Goal: Information Seeking & Learning: Learn about a topic

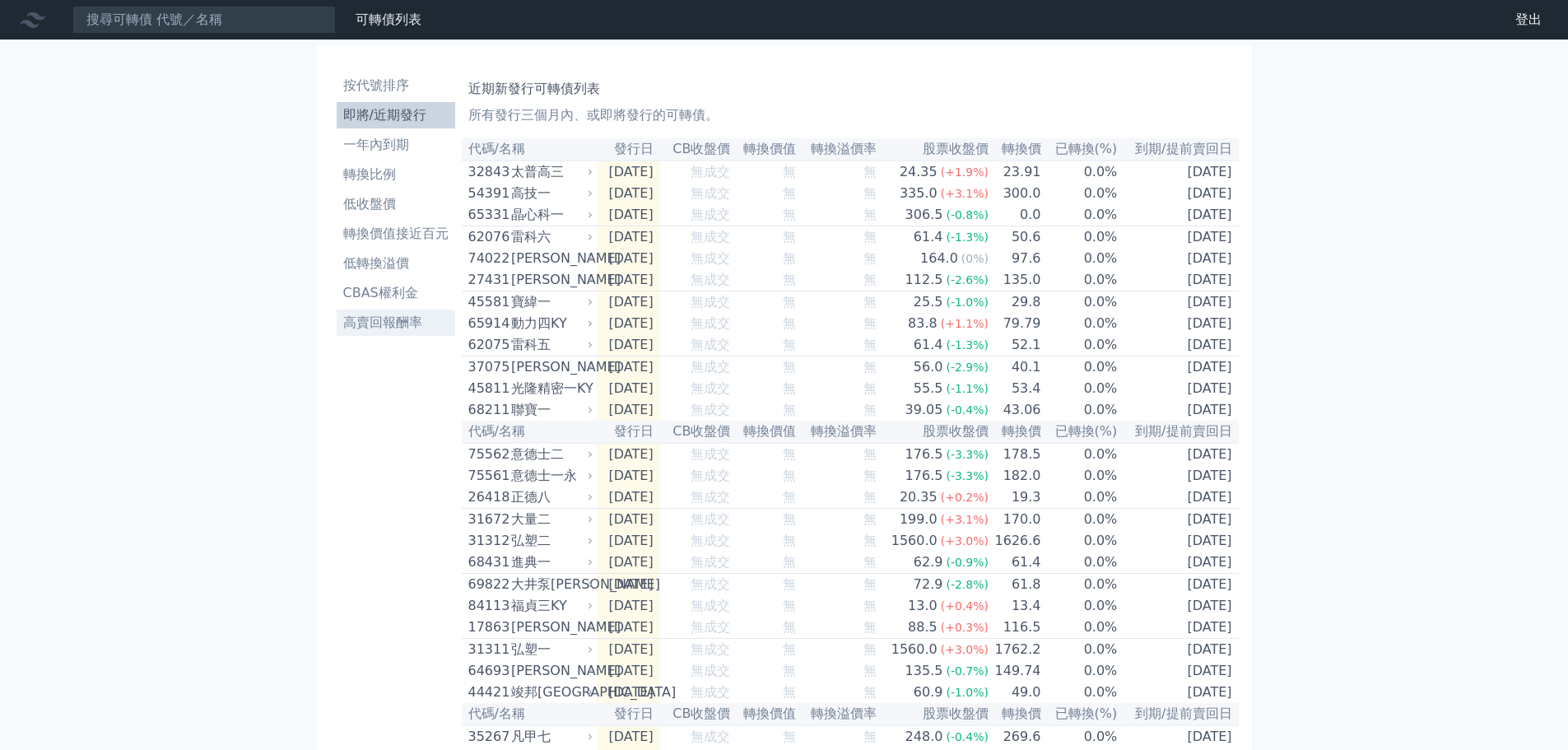
click at [383, 327] on li "高賣回報酬率" at bounding box center [395, 322] width 118 height 20
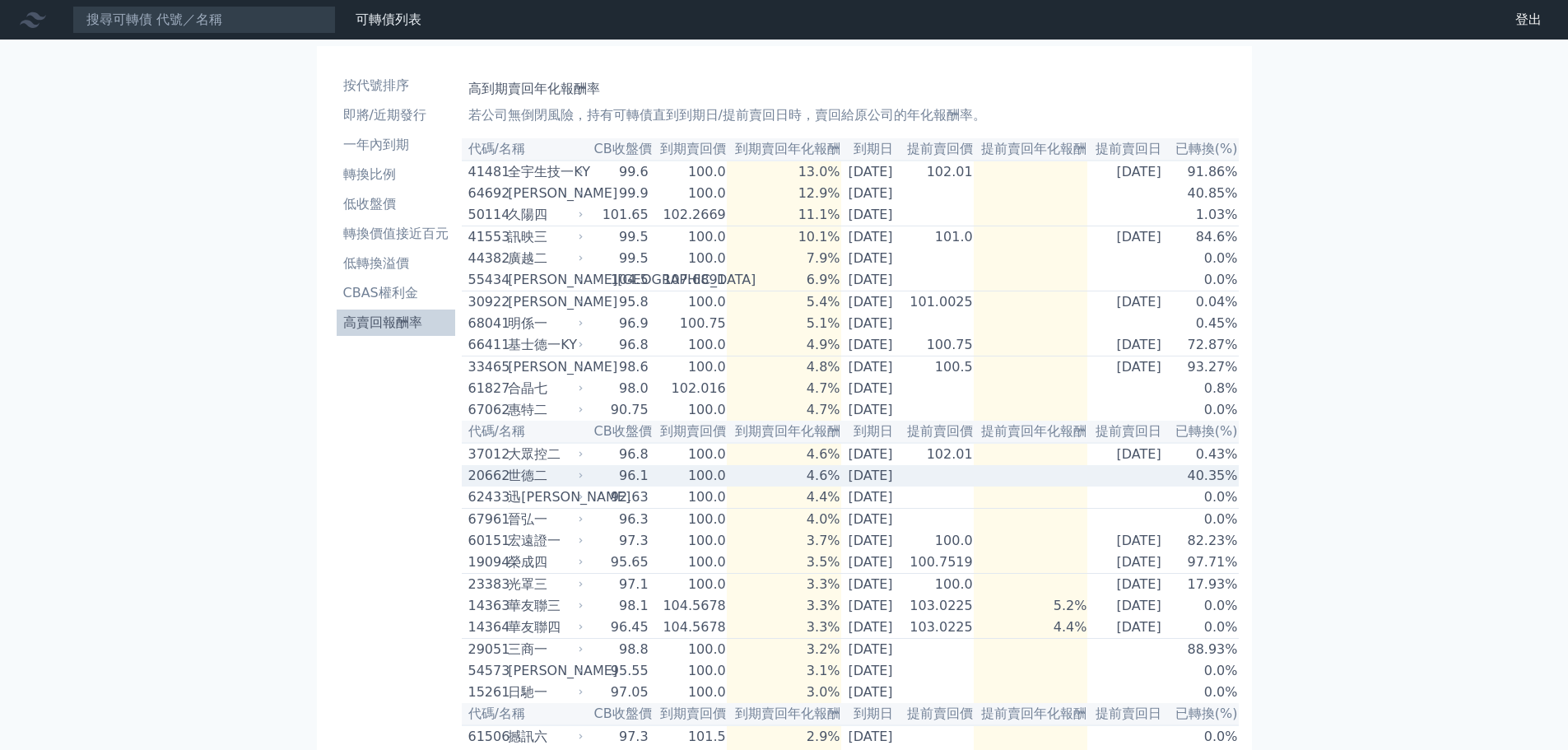
click at [572, 485] on div "世德二" at bounding box center [543, 476] width 72 height 20
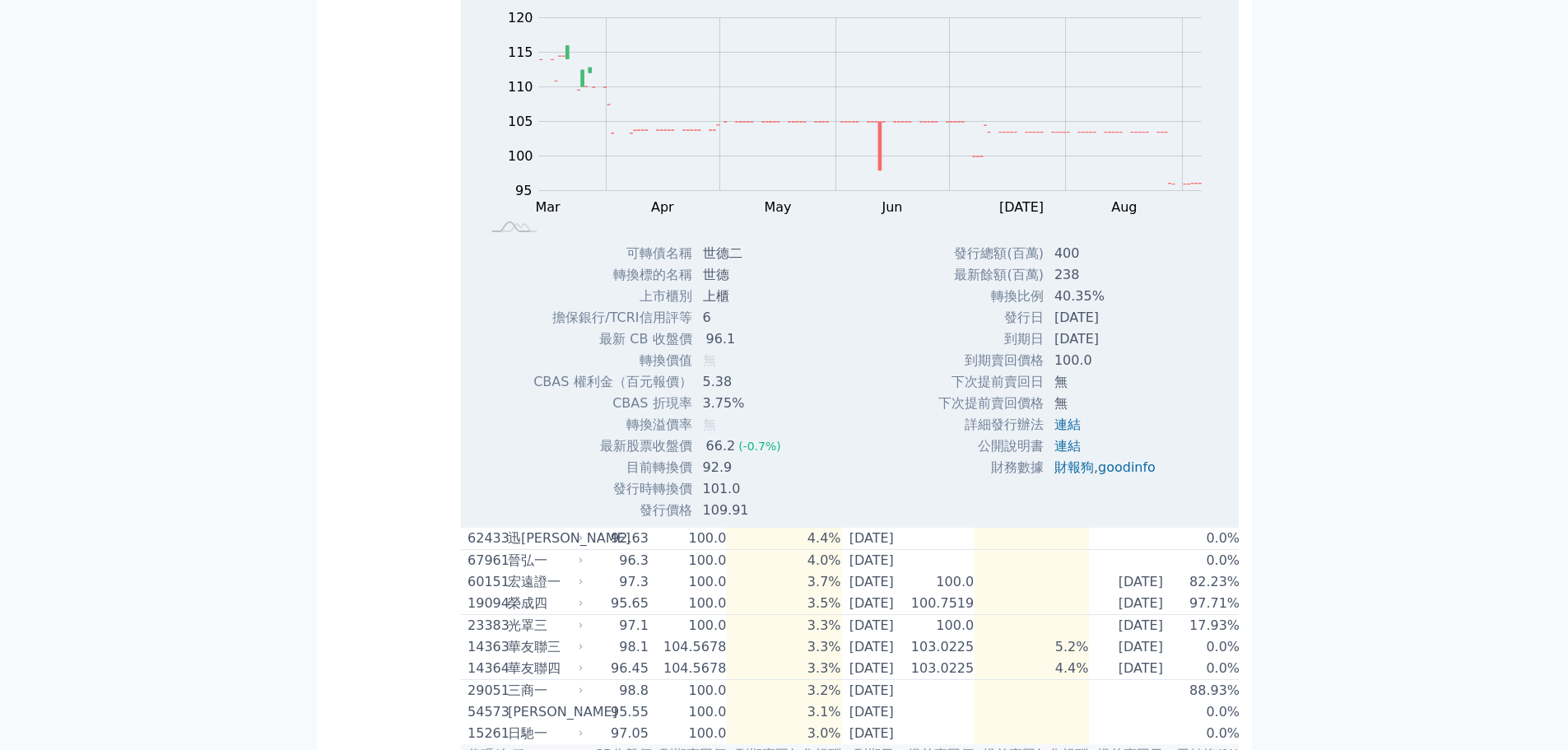
scroll to position [82, 0]
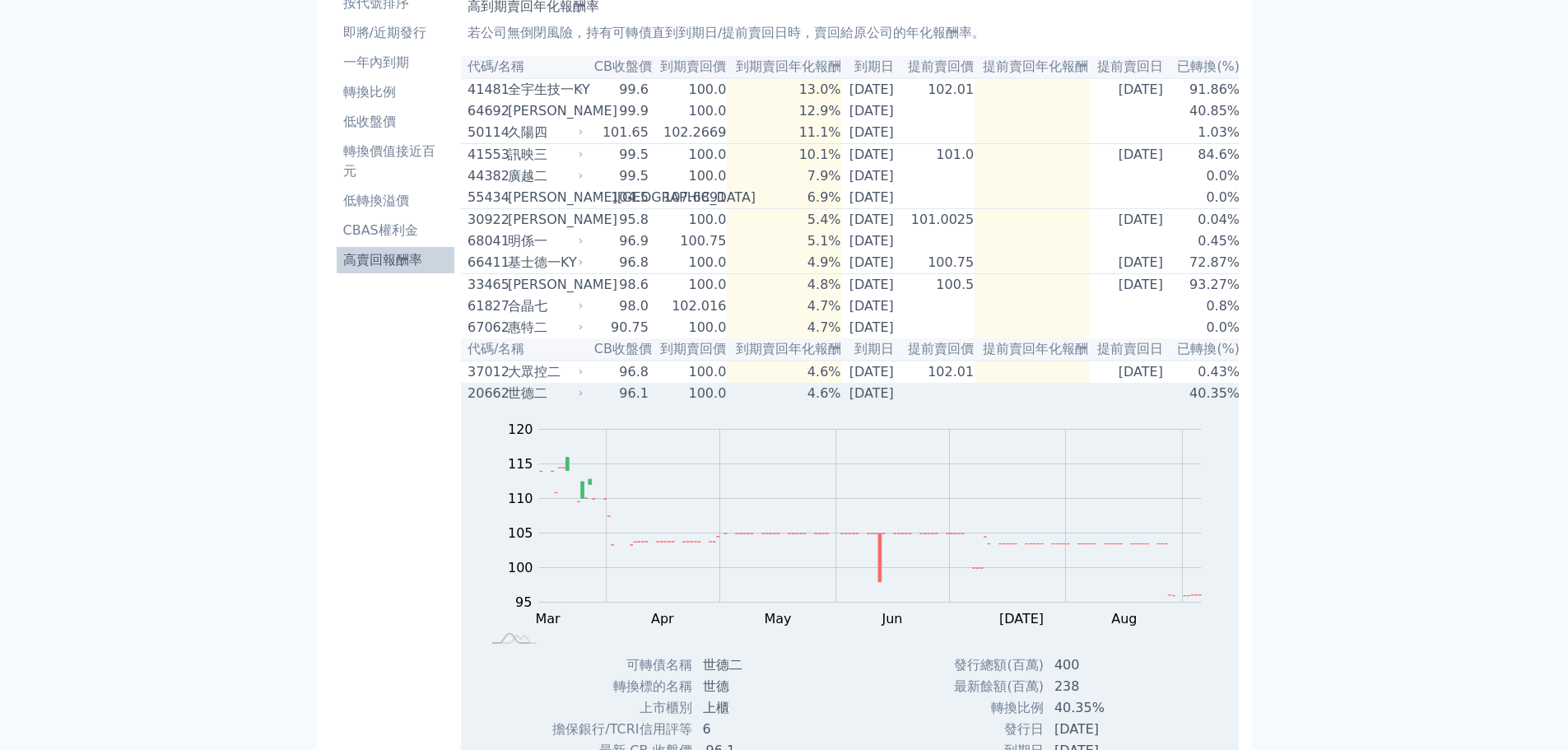
click at [576, 398] on icon at bounding box center [581, 394] width 10 height 10
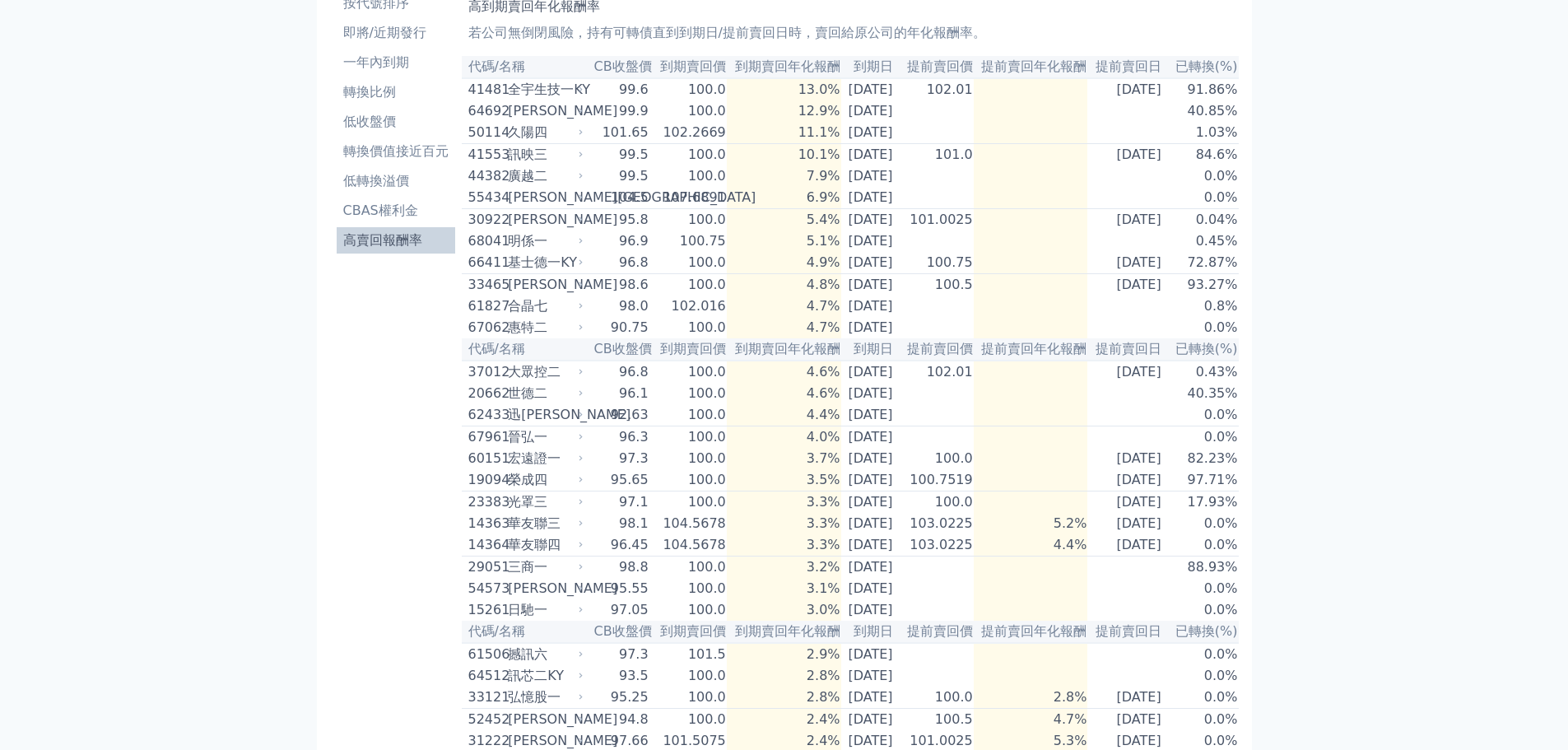
scroll to position [0, 0]
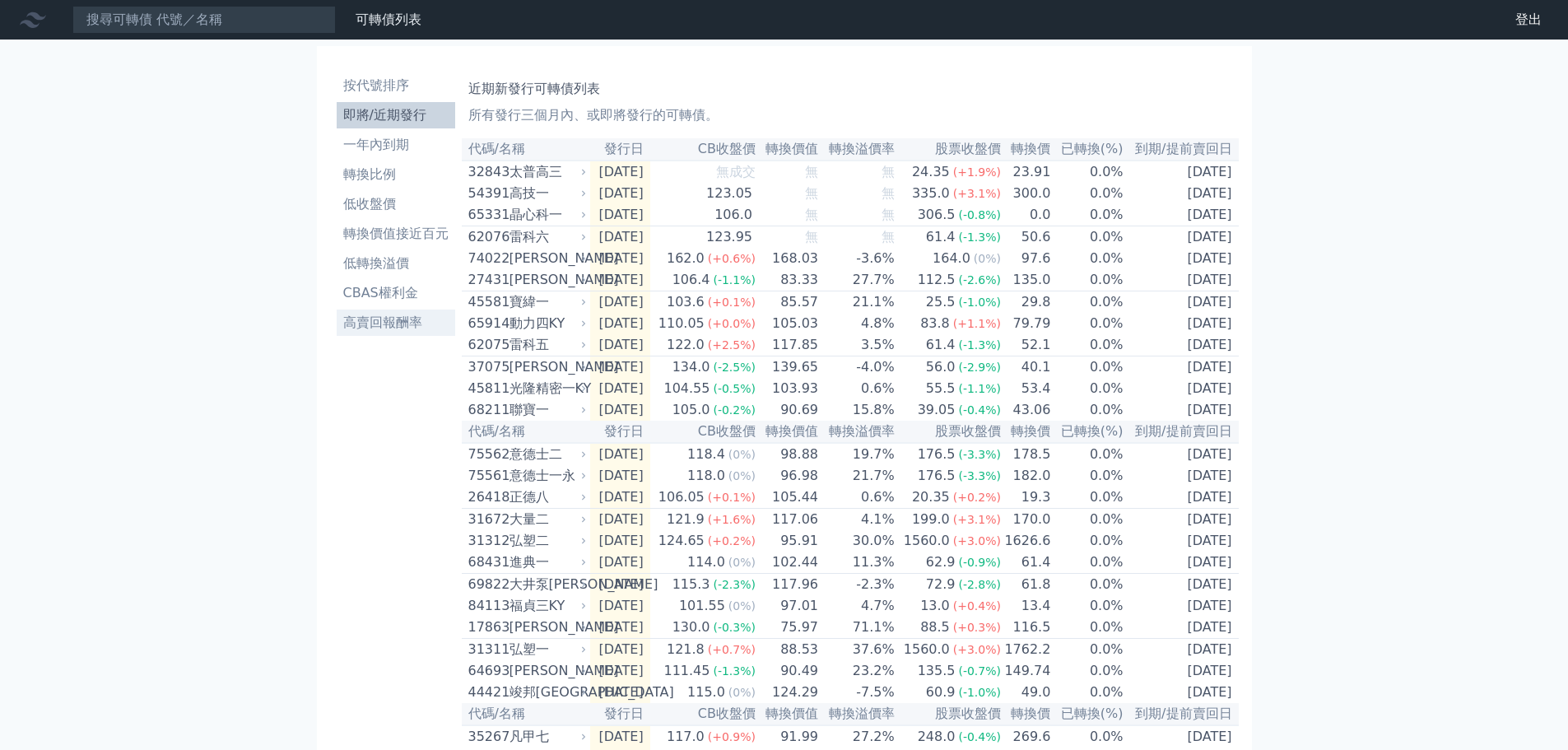
click at [412, 318] on li "高賣回報酬率" at bounding box center [395, 322] width 118 height 20
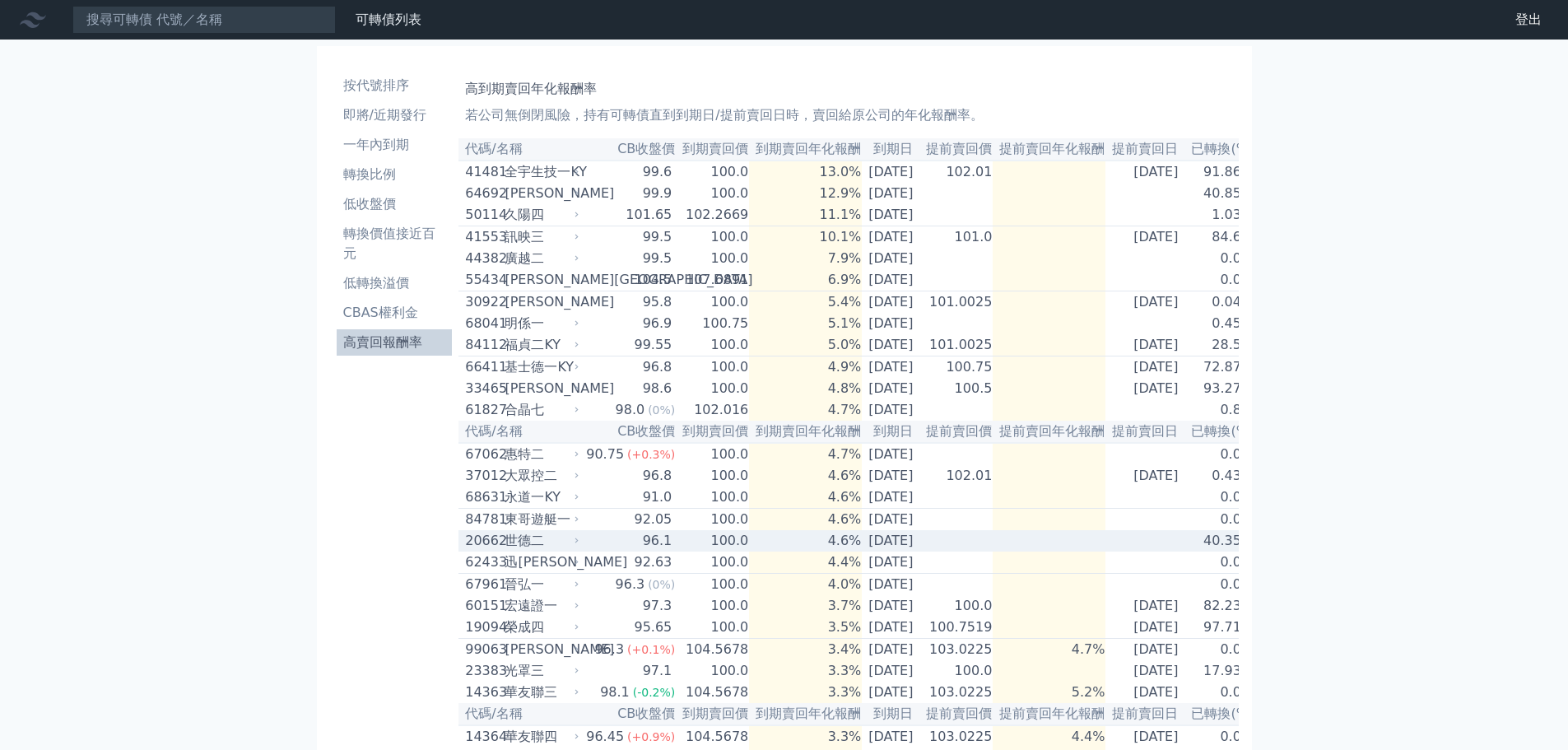
click at [579, 546] on icon at bounding box center [577, 541] width 10 height 10
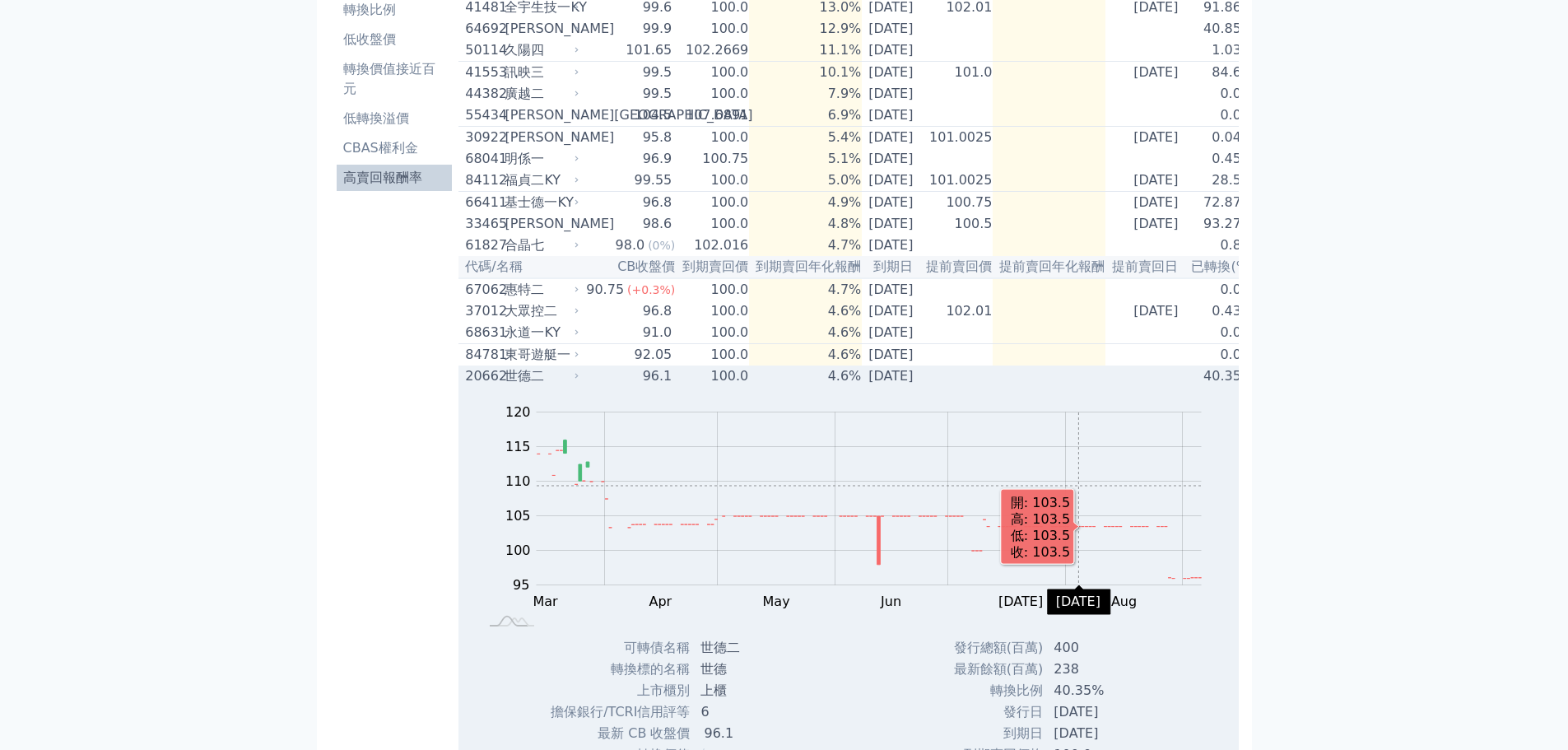
scroll to position [330, 0]
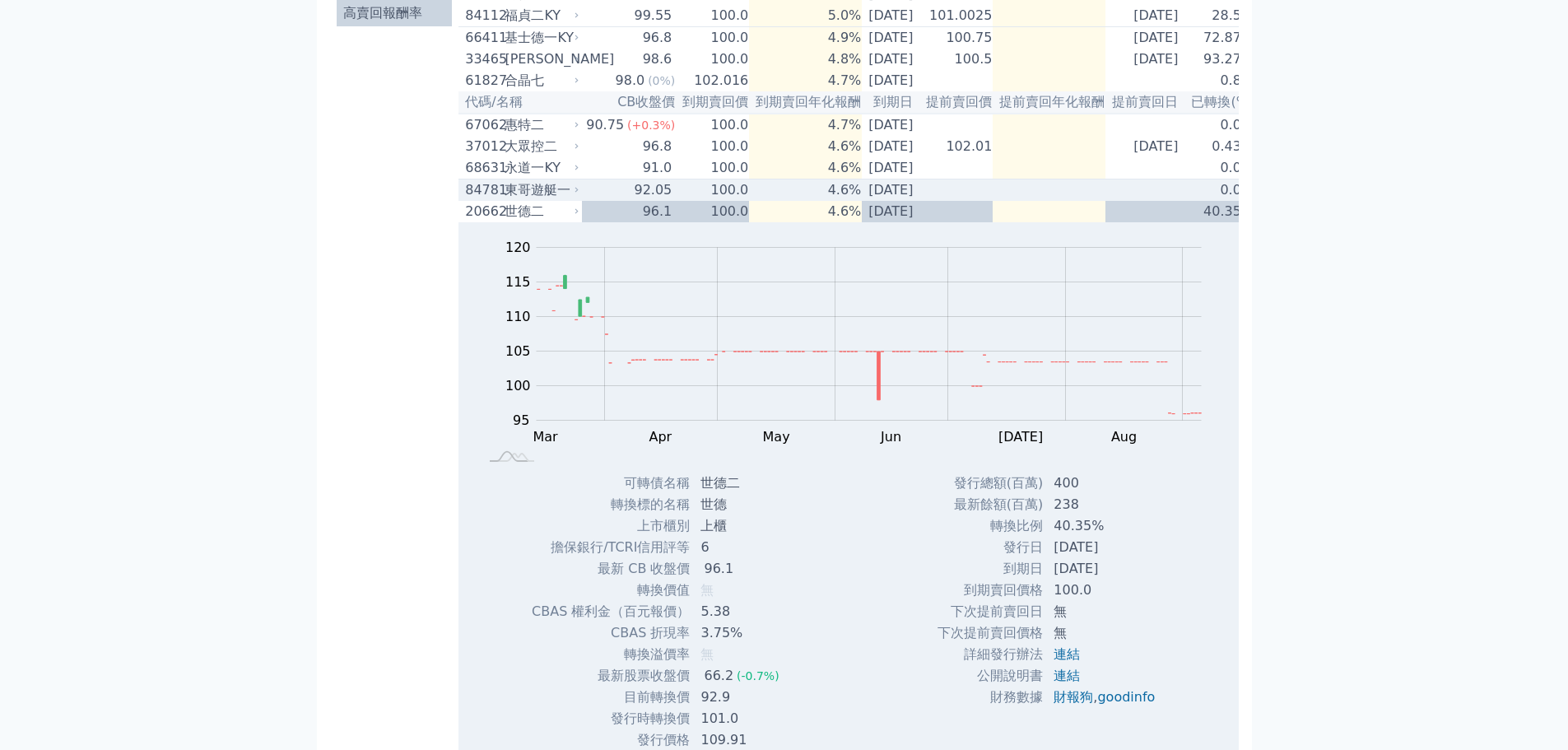
click at [578, 195] on icon at bounding box center [577, 190] width 10 height 10
